Goal: Information Seeking & Learning: Learn about a topic

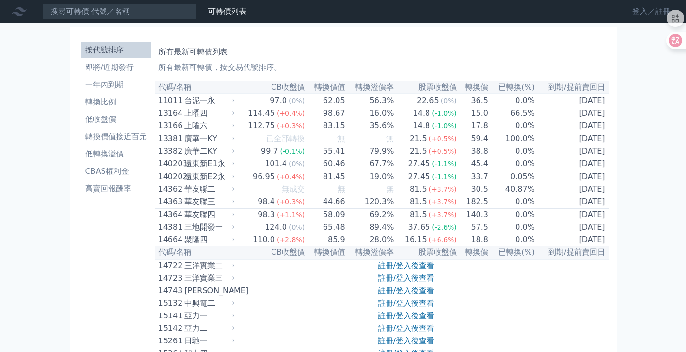
click at [638, 14] on link "登入／註冊" at bounding box center [651, 11] width 54 height 15
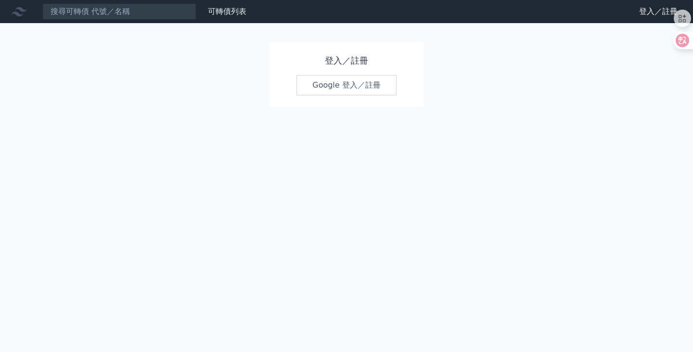
click at [336, 84] on link "Google 登入／註冊" at bounding box center [347, 85] width 100 height 20
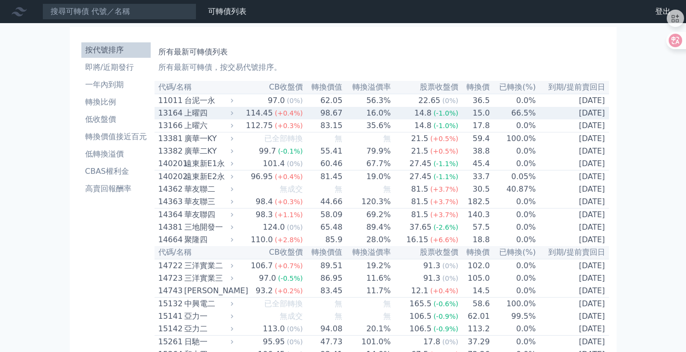
click at [171, 116] on div "13164" at bounding box center [170, 113] width 24 height 12
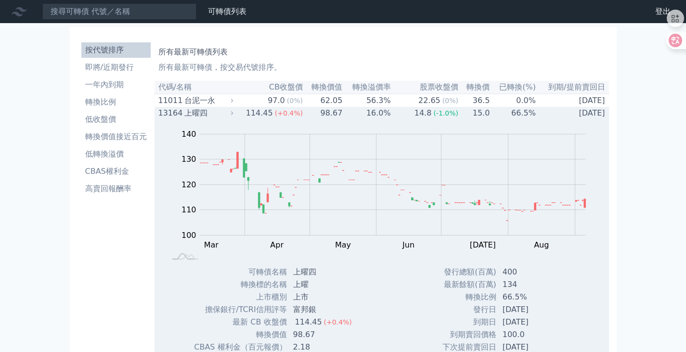
click at [166, 116] on div "13164" at bounding box center [170, 113] width 24 height 12
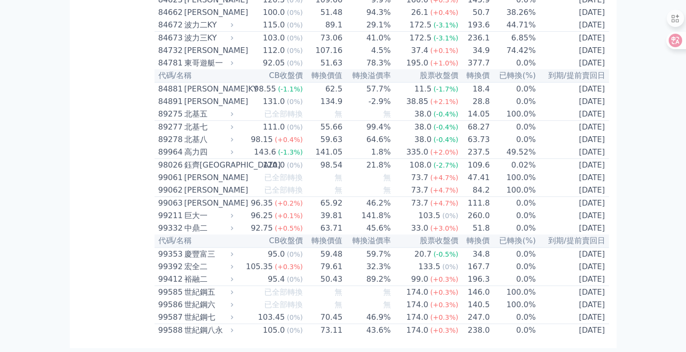
scroll to position [5455, 0]
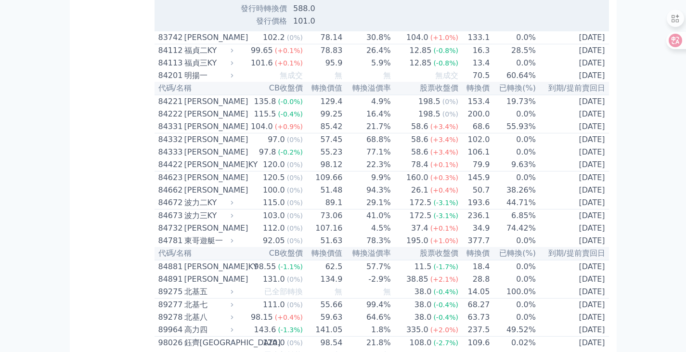
scroll to position [5407, 0]
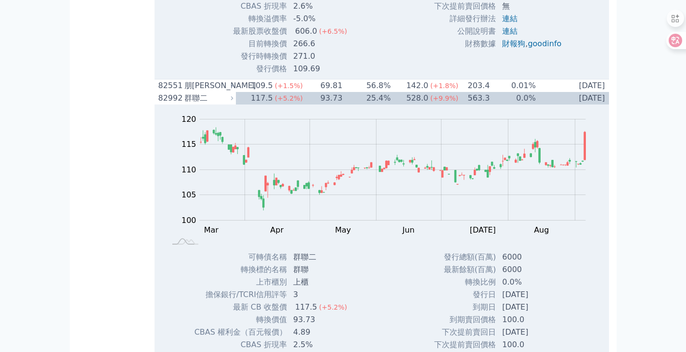
scroll to position [5358, 0]
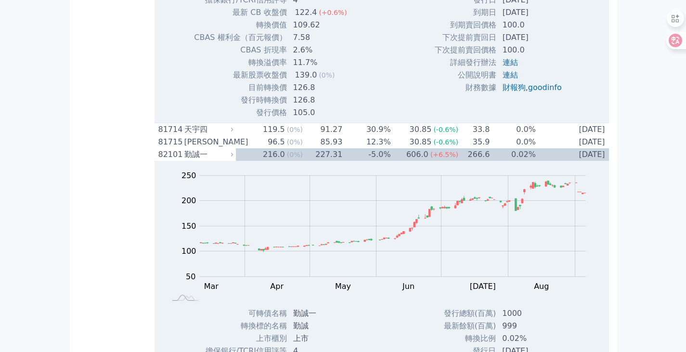
scroll to position [5262, 0]
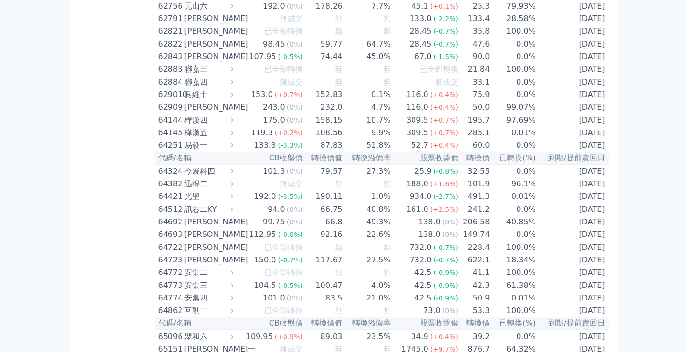
scroll to position [3997, 0]
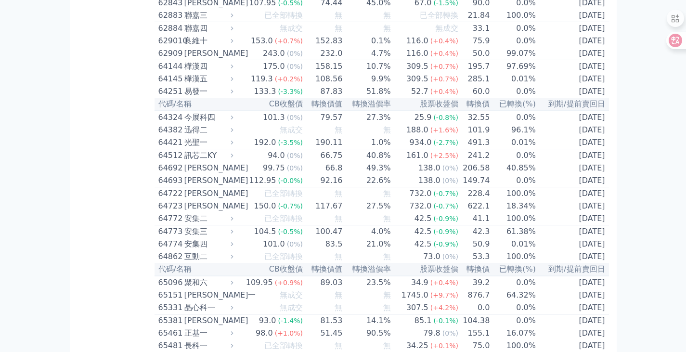
scroll to position [3853, 0]
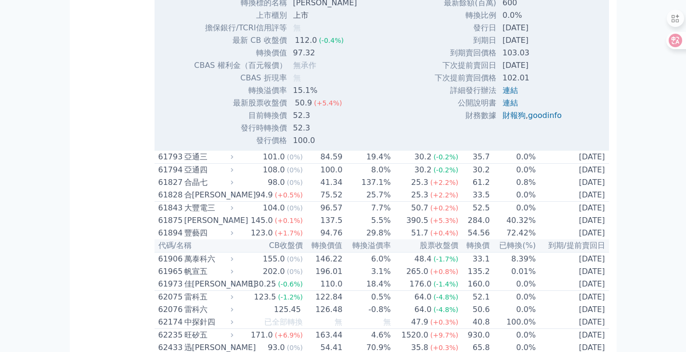
scroll to position [3805, 0]
